Goal: Task Accomplishment & Management: Manage account settings

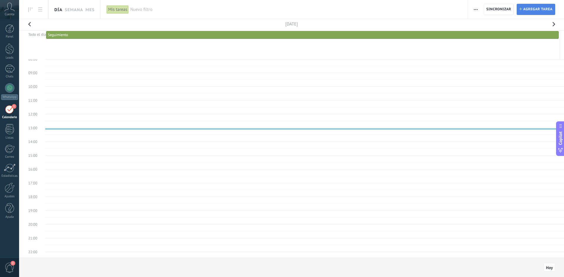
click at [538, 11] on span "Agregar tarea" at bounding box center [537, 9] width 29 height 11
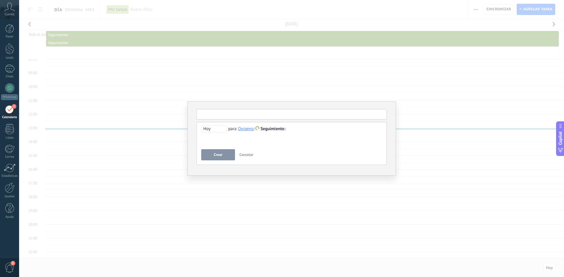
click at [233, 115] on input "text" at bounding box center [291, 114] width 190 height 11
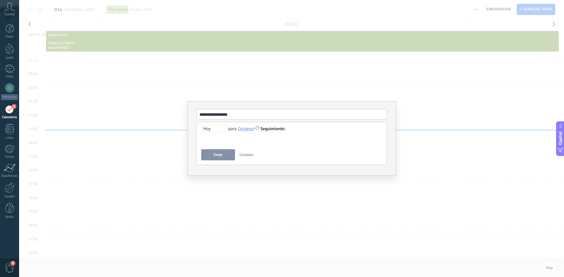
type input "**********"
click at [223, 157] on button "Crear" at bounding box center [218, 154] width 34 height 11
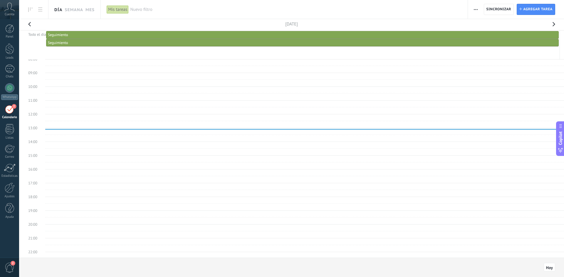
click at [141, 11] on span "Nuevo filtro" at bounding box center [295, 10] width 331 height 6
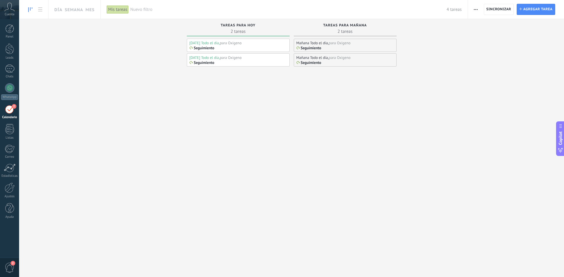
click at [218, 47] on div "Seguimiento" at bounding box center [237, 48] width 97 height 5
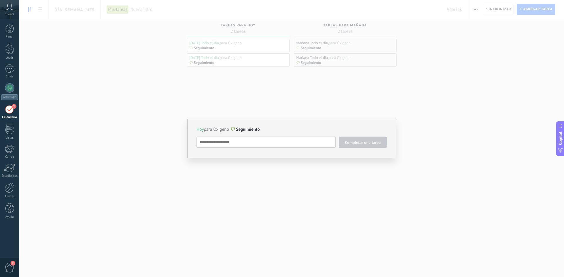
click at [344, 186] on div "Hoy para Oxigeno Seguimiento Completar una tarea Seguimiento Seguimiento Reunió…" at bounding box center [291, 138] width 545 height 277
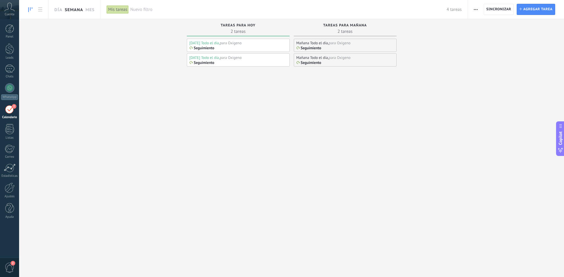
click at [76, 6] on link "Semana" at bounding box center [74, 9] width 18 height 19
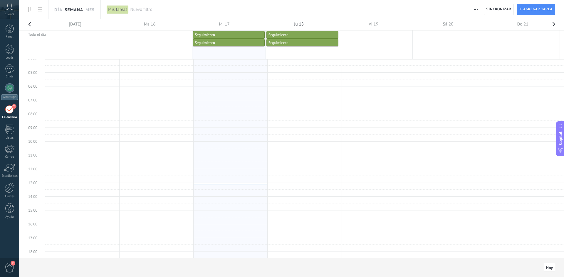
scroll to position [52, 0]
click at [233, 46] on link "Seguimiento" at bounding box center [229, 43] width 72 height 8
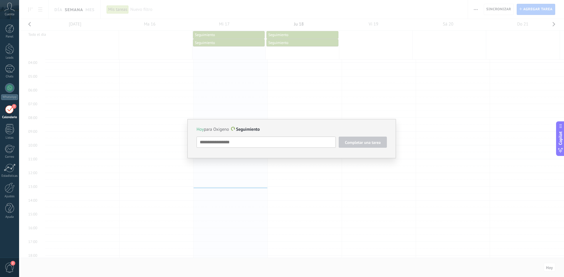
click at [289, 99] on div "Hoy para Oxigeno Seguimiento Completar una tarea Seguimiento Seguimiento Reunió…" at bounding box center [291, 138] width 545 height 277
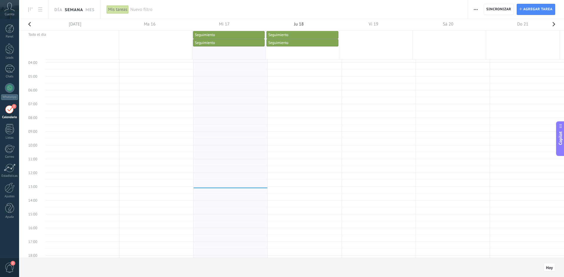
click at [219, 36] on div "Seguimiento" at bounding box center [229, 35] width 68 height 5
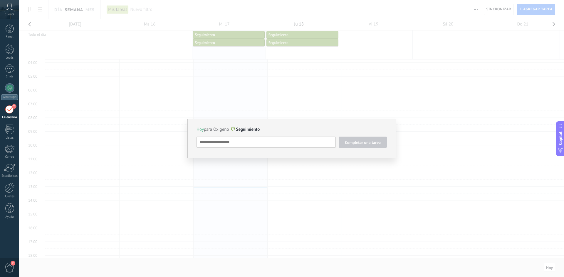
click at [261, 105] on div "Hoy para Oxigeno Seguimiento Completar una tarea Seguimiento Seguimiento Reunió…" at bounding box center [291, 138] width 545 height 277
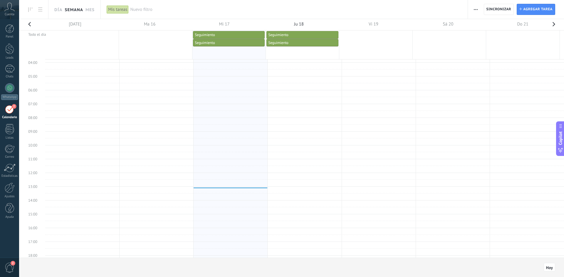
click at [290, 43] on div "Seguimiento" at bounding box center [302, 43] width 68 height 5
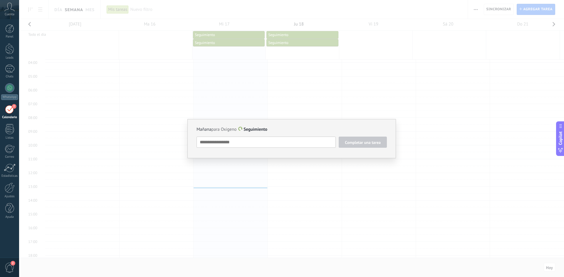
click at [279, 82] on div "Mañana para Oxigeno Seguimiento Completar una tarea Seguimiento Seguimiento Reu…" at bounding box center [291, 138] width 545 height 277
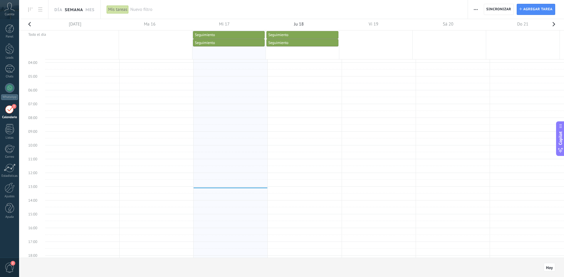
click at [290, 32] on link "Seguimiento" at bounding box center [302, 35] width 72 height 8
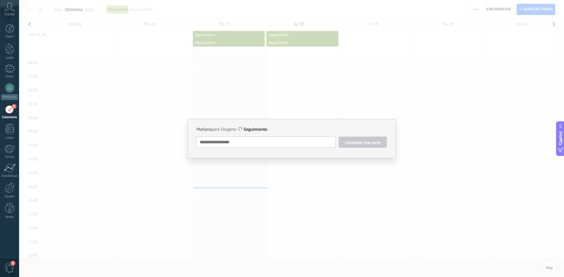
click at [274, 71] on div "Mañana para Oxigeno Seguimiento Completar una tarea Seguimiento Seguimiento Reu…" at bounding box center [291, 138] width 545 height 277
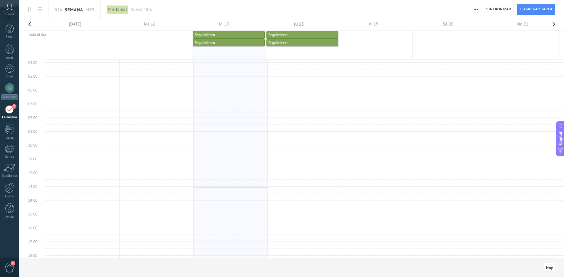
click at [10, 110] on div "2" at bounding box center [9, 109] width 9 height 9
click at [533, 8] on span "Agregar tarea" at bounding box center [537, 9] width 29 height 11
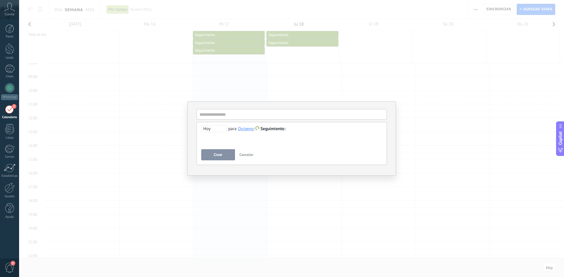
click at [271, 128] on span "Seguimiento" at bounding box center [272, 129] width 25 height 6
click at [263, 151] on label "Personalizado" at bounding box center [273, 151] width 53 height 11
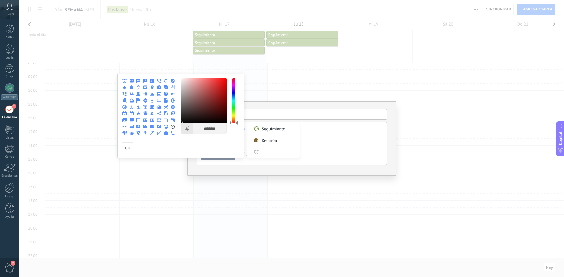
click at [280, 87] on div at bounding box center [282, 138] width 564 height 277
click at [128, 149] on span "OK" at bounding box center [127, 148] width 5 height 4
click at [259, 151] on span at bounding box center [256, 152] width 5 height 5
click at [269, 127] on label "Seguimiento" at bounding box center [273, 129] width 53 height 11
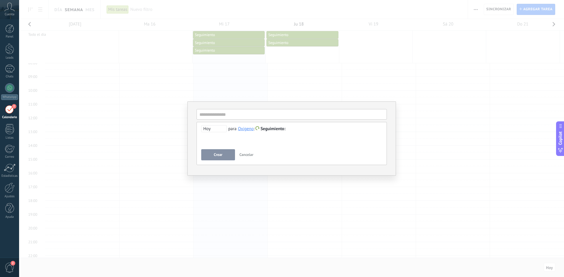
click at [246, 154] on span "Cancelar" at bounding box center [246, 154] width 14 height 5
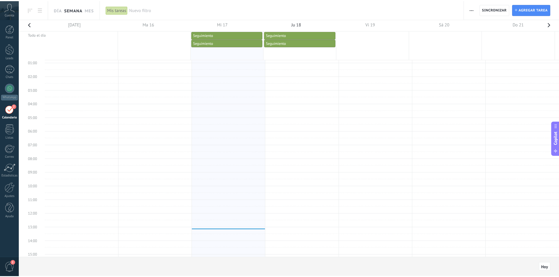
scroll to position [0, 0]
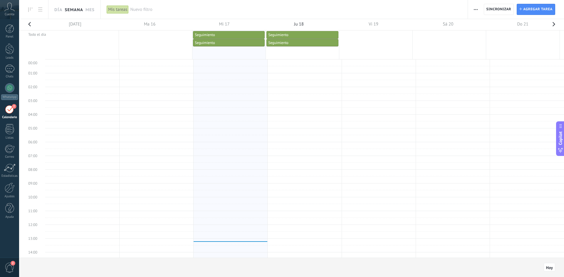
click at [453, 229] on td at bounding box center [304, 228] width 518 height 7
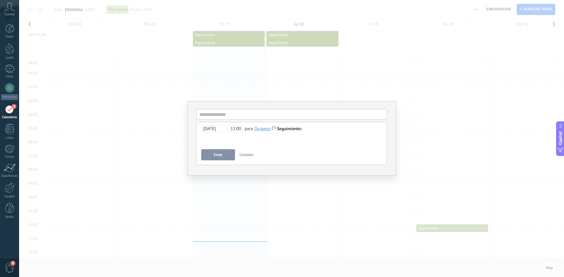
click at [250, 155] on span "Cancelar" at bounding box center [246, 154] width 14 height 5
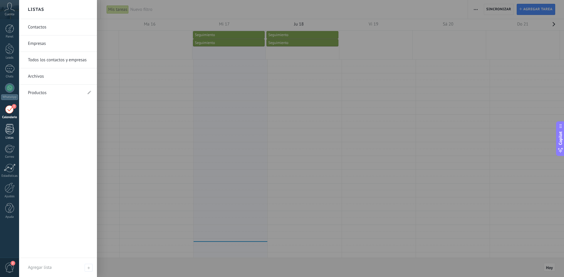
click at [13, 132] on div at bounding box center [9, 129] width 9 height 10
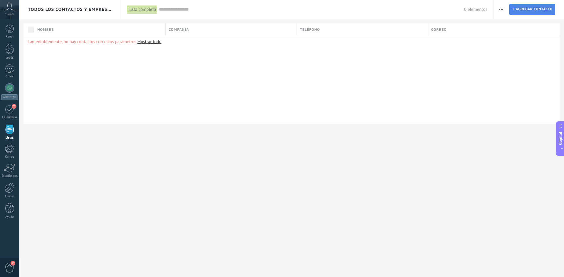
click at [528, 8] on span "Agregar contacto" at bounding box center [533, 9] width 37 height 11
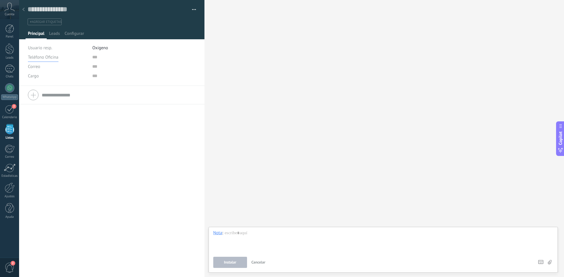
click at [46, 58] on span "Teléfono Oficina" at bounding box center [43, 58] width 31 height 6
click at [48, 75] on span "Celular" at bounding box center [51, 78] width 61 height 6
click at [44, 69] on div "Correo E-mail priv. Otro e-mail Correo" at bounding box center [58, 66] width 60 height 9
click at [32, 66] on span "Correo" at bounding box center [34, 67] width 12 height 6
drag, startPoint x: 67, startPoint y: 110, endPoint x: 54, endPoint y: 92, distance: 21.8
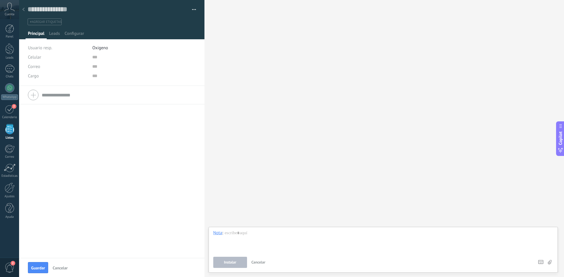
click at [66, 110] on div "Teléfono Oficina Ofic. directo Celular Fax Casa Otro Teléfono Oficina Llamar Co…" at bounding box center [111, 172] width 185 height 172
click at [34, 77] on span "Cargo" at bounding box center [33, 76] width 11 height 4
click at [56, 34] on span "Leads" at bounding box center [54, 35] width 11 height 9
click at [71, 33] on span "Configurar" at bounding box center [74, 35] width 19 height 9
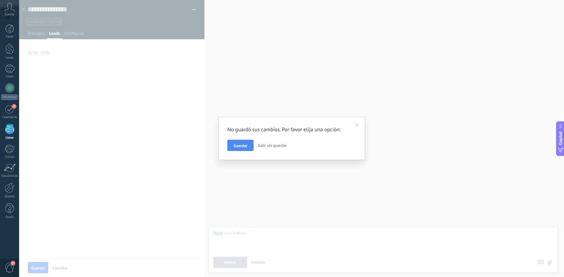
click at [267, 145] on span "Salir sin guardar" at bounding box center [272, 145] width 29 height 5
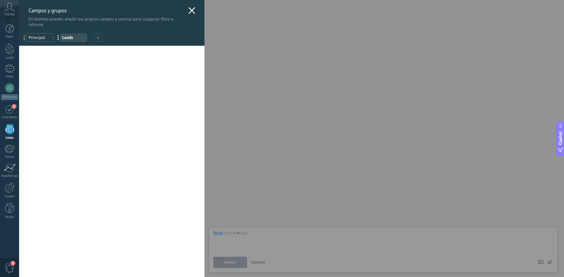
click at [191, 12] on use at bounding box center [191, 10] width 7 height 7
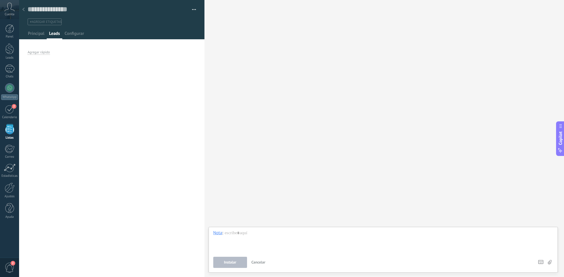
click at [9, 16] on div "Cuenta" at bounding box center [9, 9] width 19 height 19
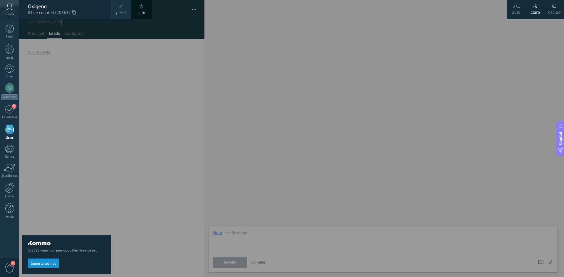
click at [123, 14] on span "perfil" at bounding box center [121, 13] width 10 height 6
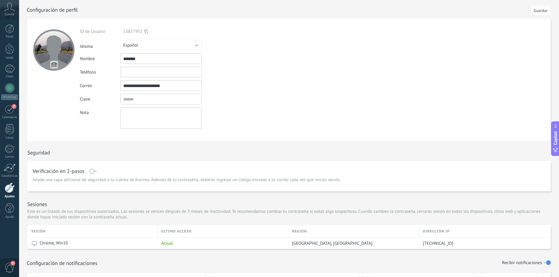
click at [136, 72] on input "text" at bounding box center [160, 72] width 81 height 11
click at [132, 72] on input "text" at bounding box center [160, 72] width 81 height 11
click at [138, 70] on input "text" at bounding box center [160, 72] width 81 height 11
type input "**********"
click at [144, 97] on input "textbox" at bounding box center [160, 99] width 81 height 11
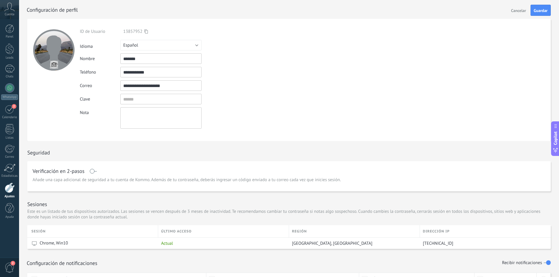
click at [150, 114] on textarea at bounding box center [160, 117] width 81 height 21
type textarea "**********"
click at [535, 9] on span "Guardar" at bounding box center [541, 11] width 14 height 4
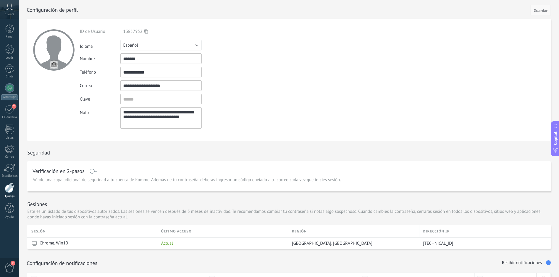
click at [538, 9] on span "Guardar" at bounding box center [541, 11] width 14 height 4
click at [543, 9] on span "Guardar" at bounding box center [541, 11] width 14 height 4
click at [545, 11] on span "Guardar" at bounding box center [541, 11] width 14 height 4
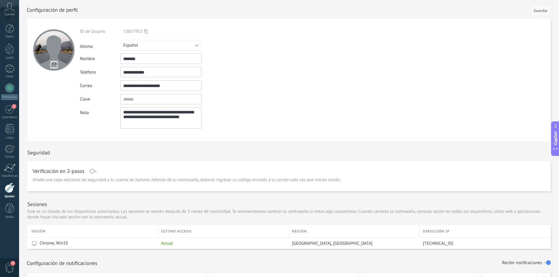
click at [542, 12] on span "Guardar" at bounding box center [541, 11] width 14 height 4
click at [149, 125] on textarea "**********" at bounding box center [160, 117] width 81 height 21
type textarea "**********"
click at [146, 124] on textarea "**********" at bounding box center [160, 117] width 81 height 21
type textarea "**********"
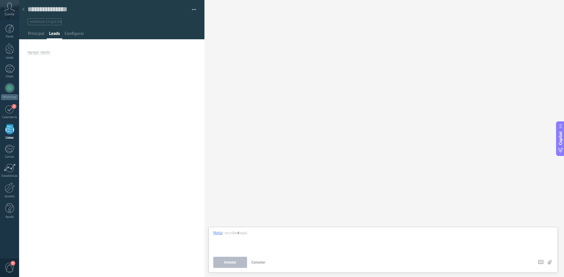
click at [261, 264] on span "Cancelar" at bounding box center [258, 262] width 14 height 5
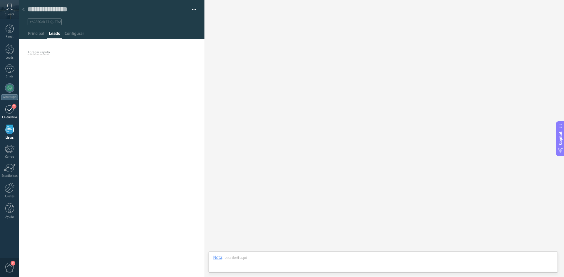
click at [9, 111] on div "2" at bounding box center [9, 109] width 9 height 9
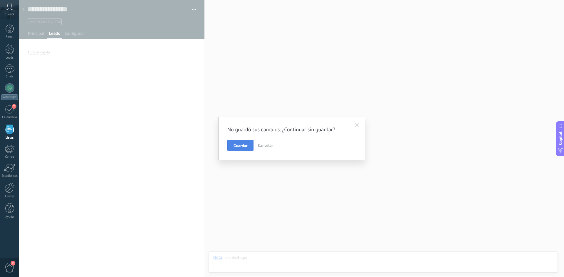
click at [244, 148] on span "Guardar" at bounding box center [240, 146] width 14 height 4
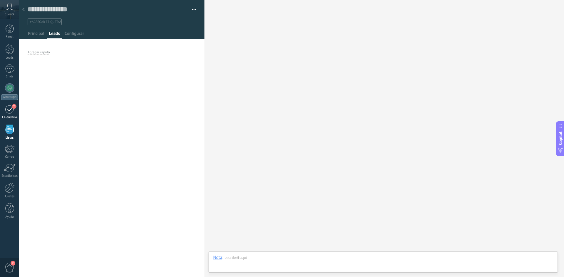
click at [14, 111] on div "2" at bounding box center [9, 109] width 9 height 9
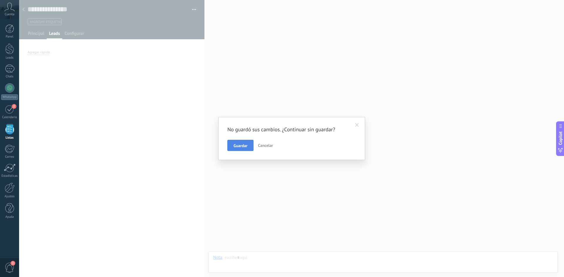
click at [238, 147] on span "Guardar" at bounding box center [240, 146] width 14 height 4
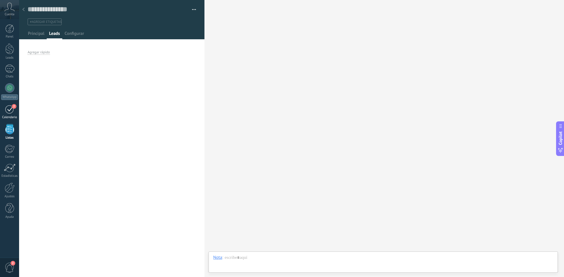
click at [13, 111] on div "2" at bounding box center [9, 109] width 9 height 9
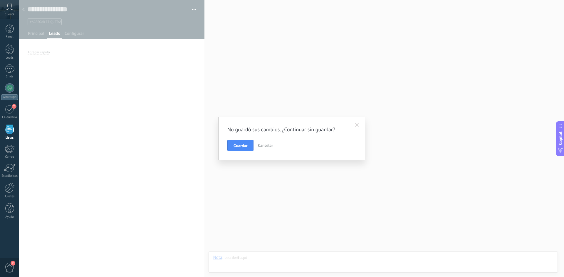
click at [269, 148] on button "Cancelar" at bounding box center [265, 145] width 20 height 11
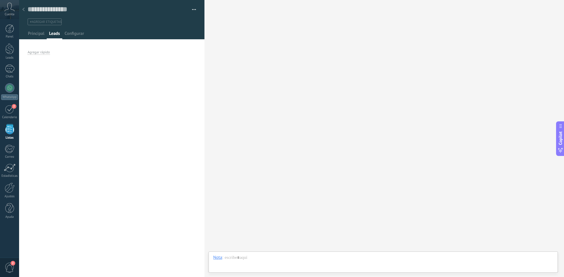
click at [10, 14] on span "Cuenta" at bounding box center [10, 15] width 10 height 4
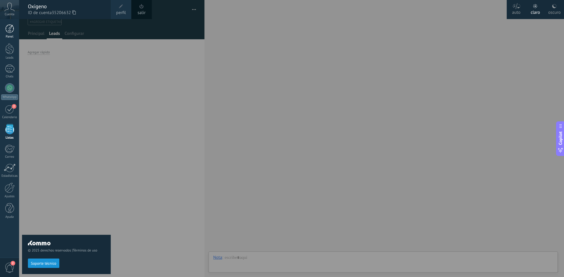
click at [6, 30] on div at bounding box center [9, 28] width 9 height 9
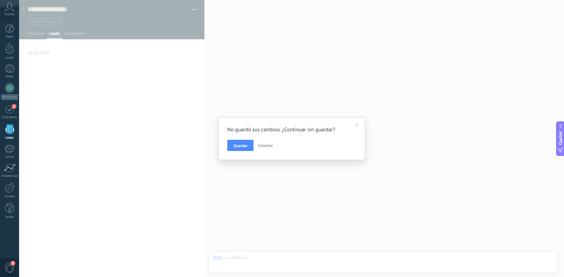
click at [266, 148] on span "Cancelar" at bounding box center [265, 145] width 15 height 5
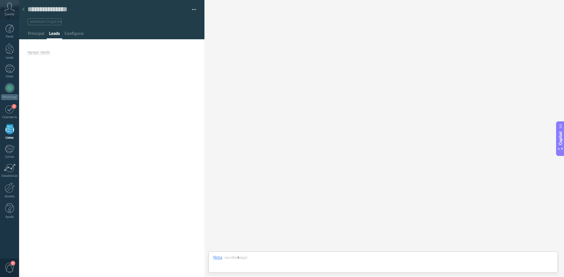
click at [8, 7] on use at bounding box center [10, 7] width 10 height 9
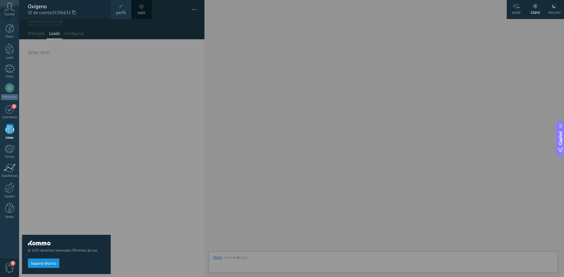
click at [192, 10] on div at bounding box center [301, 138] width 564 height 277
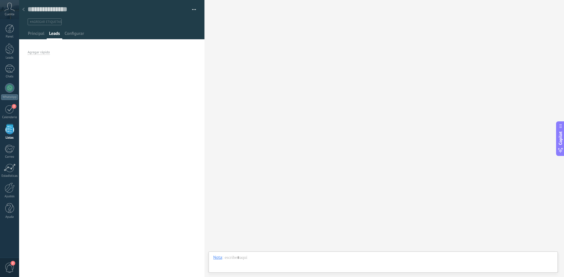
click at [9, 14] on span "Cuenta" at bounding box center [10, 15] width 10 height 4
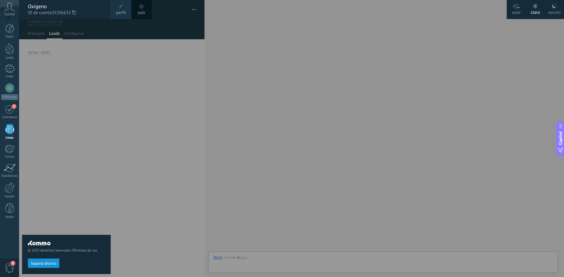
click at [158, 24] on div at bounding box center [301, 138] width 564 height 277
